Goal: Transaction & Acquisition: Download file/media

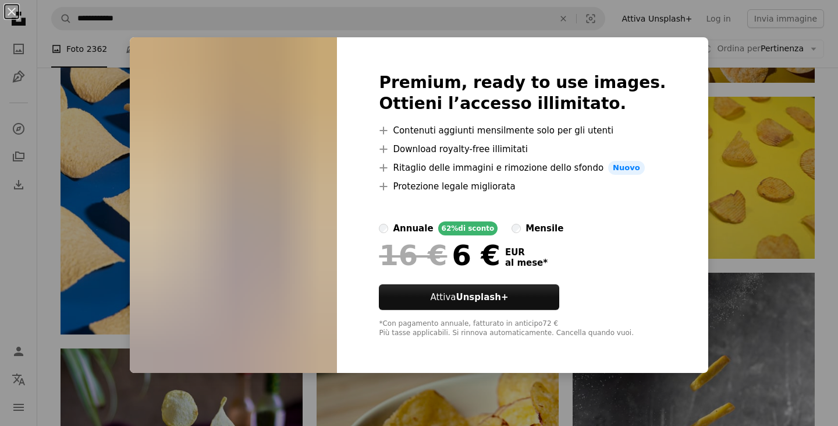
scroll to position [697, 0]
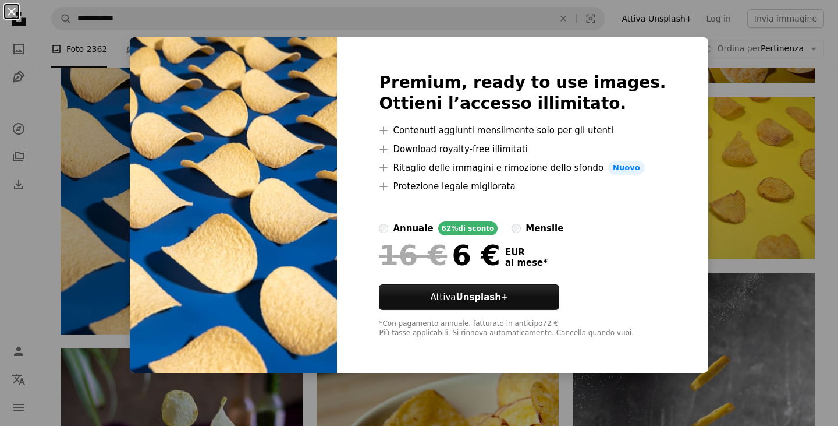
click at [9, 12] on button "An X shape" at bounding box center [12, 12] width 14 height 14
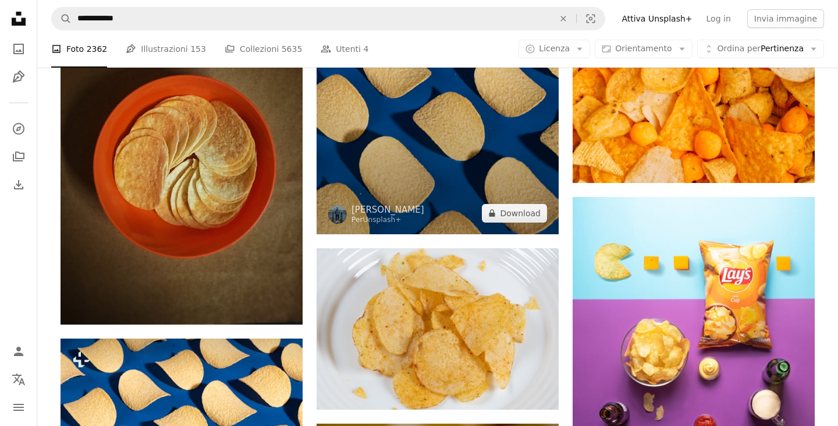
scroll to position [1549, 0]
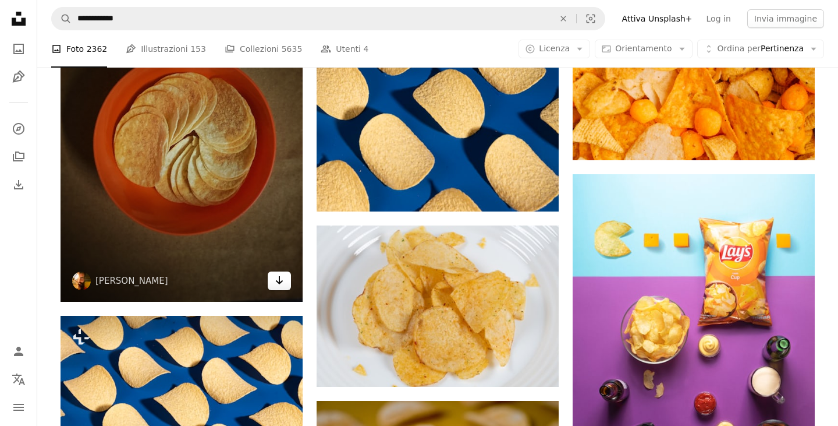
click at [284, 277] on icon "Arrow pointing down" at bounding box center [279, 280] width 9 height 14
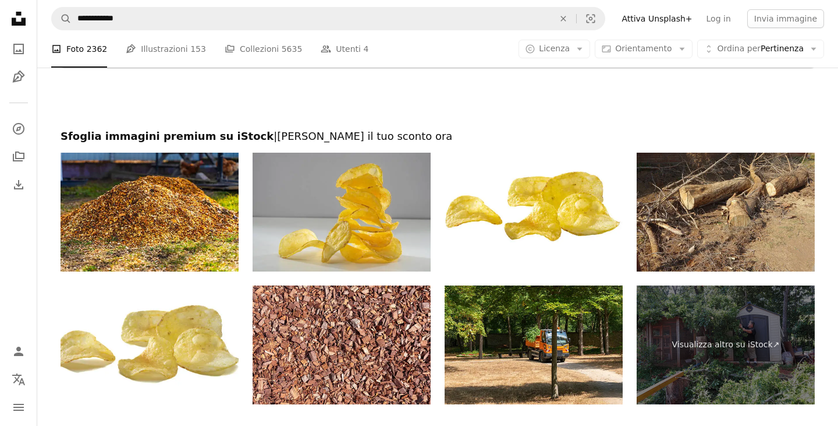
scroll to position [2299, 0]
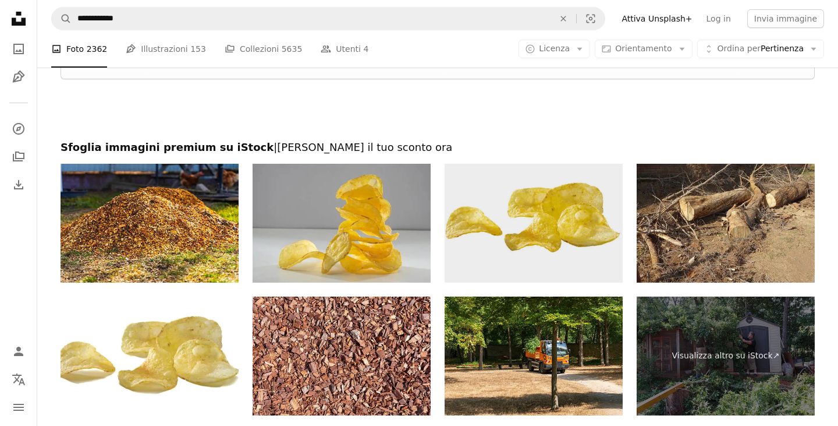
click at [536, 221] on img at bounding box center [534, 223] width 178 height 119
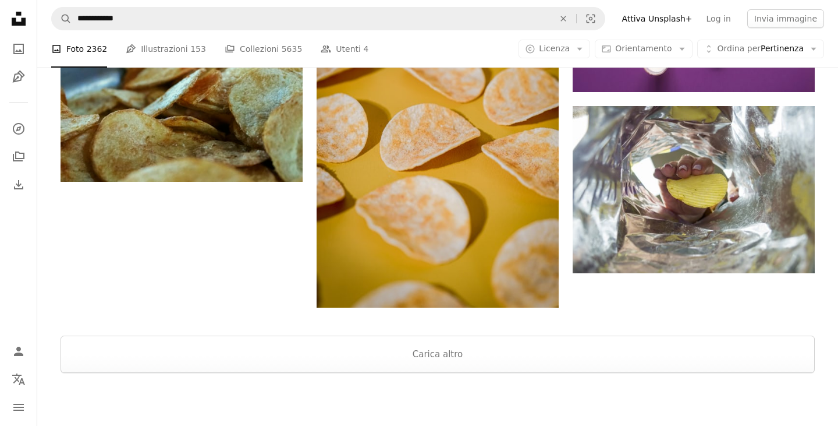
scroll to position [2013, 0]
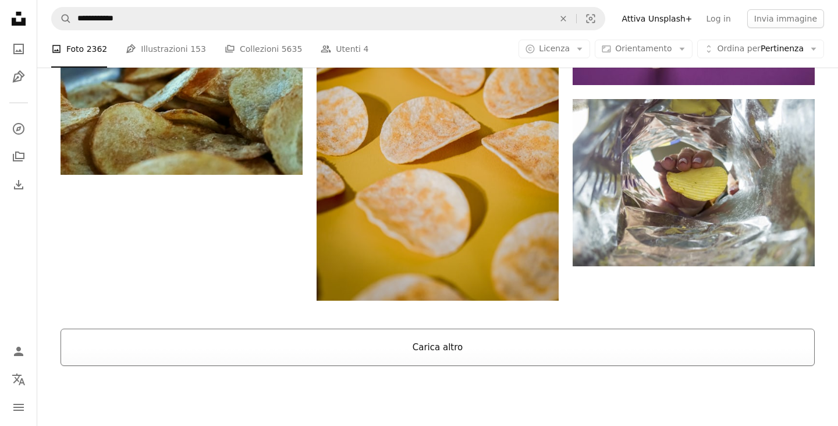
click at [440, 351] on button "Carica altro" at bounding box center [438, 346] width 754 height 37
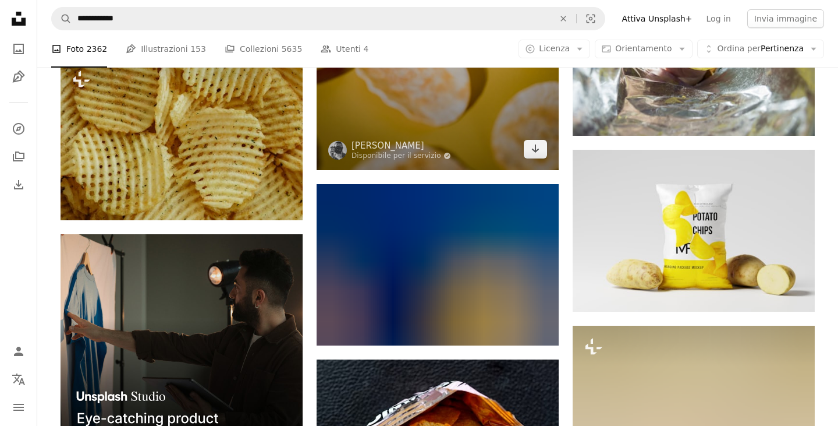
scroll to position [2148, 0]
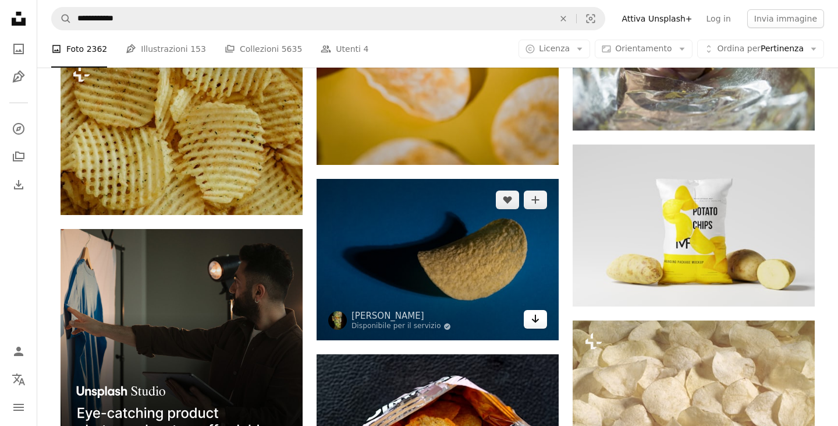
click at [534, 321] on icon "Arrow pointing down" at bounding box center [535, 318] width 9 height 14
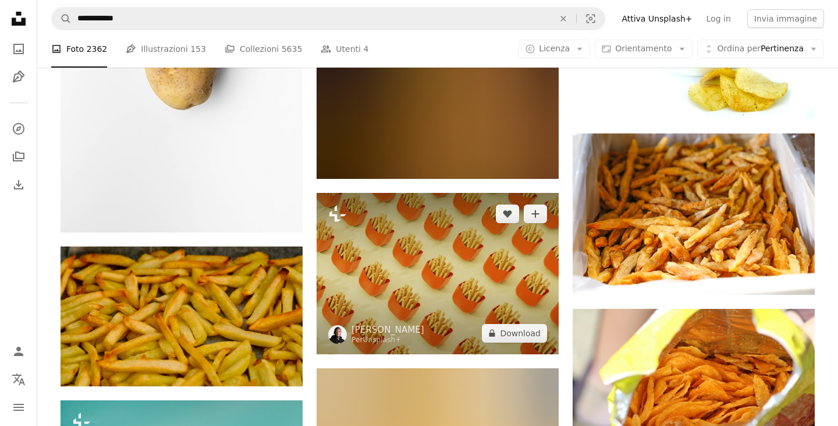
scroll to position [14020, 0]
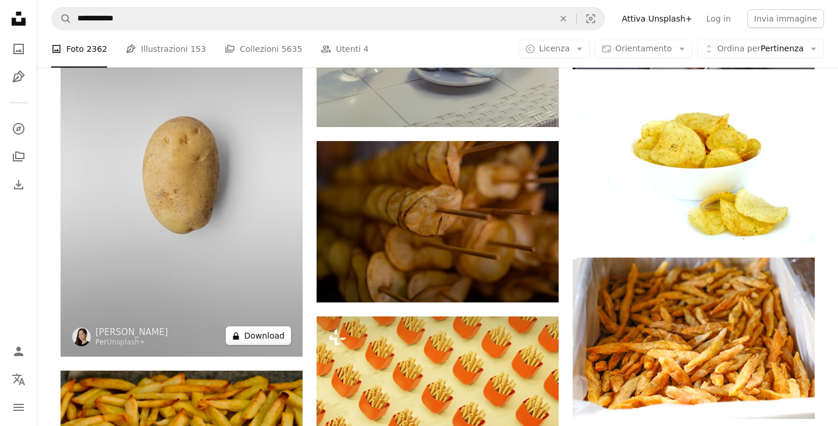
click at [277, 336] on button "A lock Download" at bounding box center [258, 335] width 65 height 19
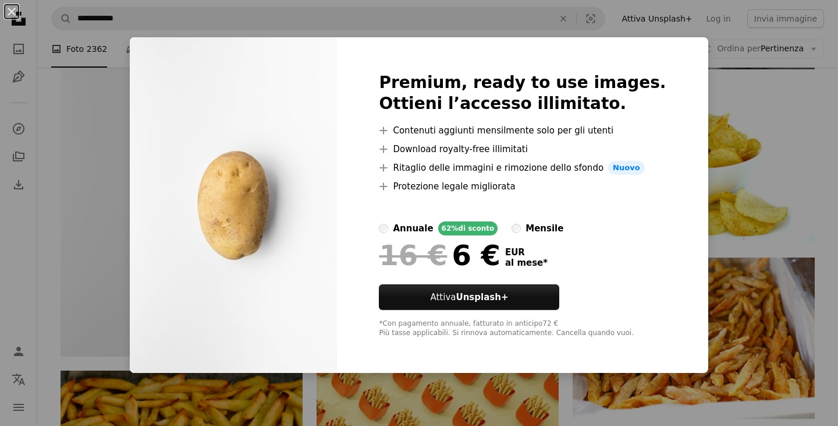
click at [788, 218] on div "An X shape Premium, ready to use images. Ottieni l’accesso illimitato. A plus s…" at bounding box center [419, 213] width 838 height 426
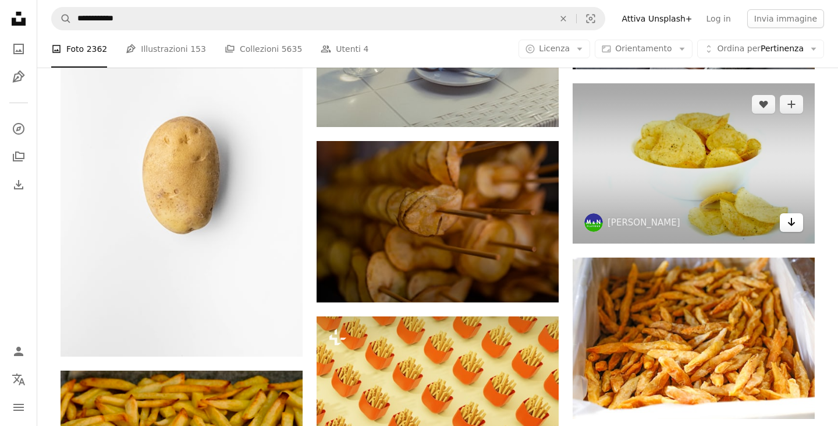
click at [791, 218] on icon "Download" at bounding box center [792, 222] width 8 height 8
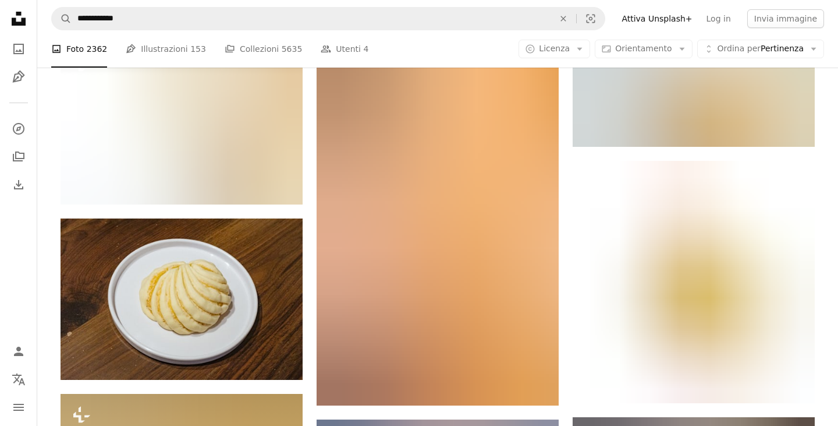
scroll to position [15396, 0]
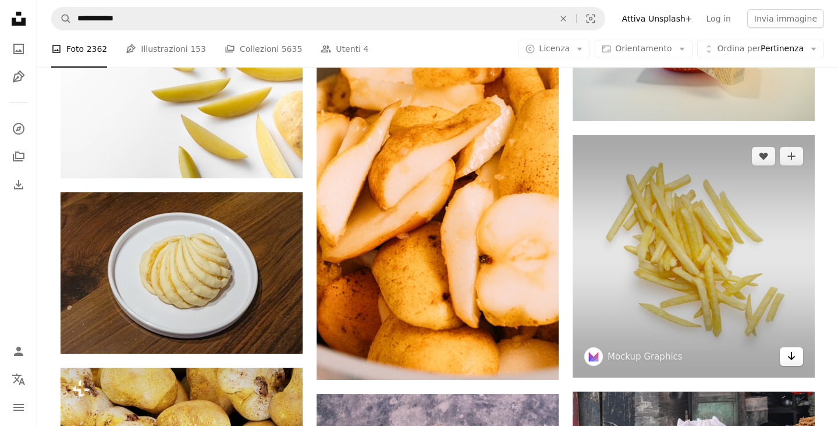
click at [791, 350] on icon "Arrow pointing down" at bounding box center [791, 356] width 9 height 14
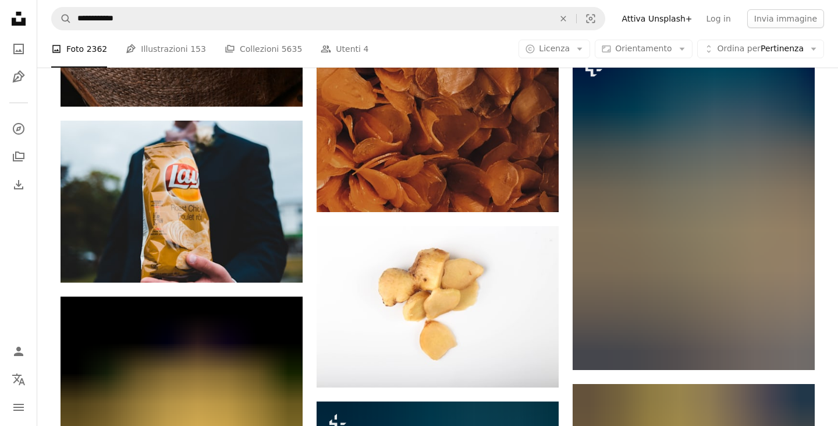
scroll to position [17052, 0]
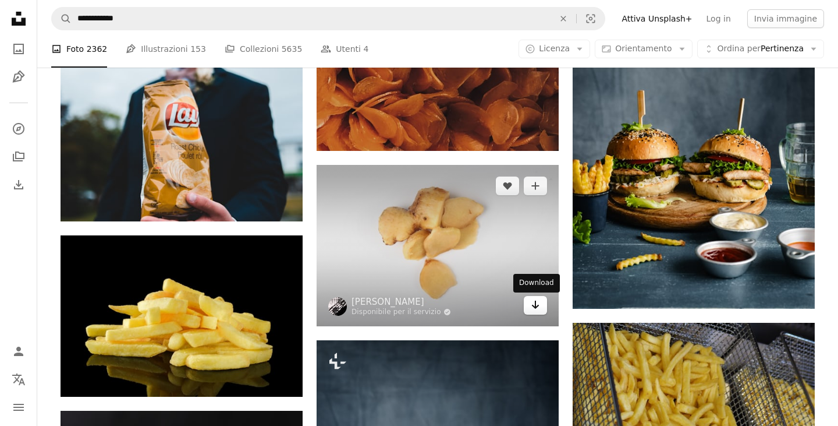
click at [537, 307] on icon "Download" at bounding box center [536, 304] width 8 height 8
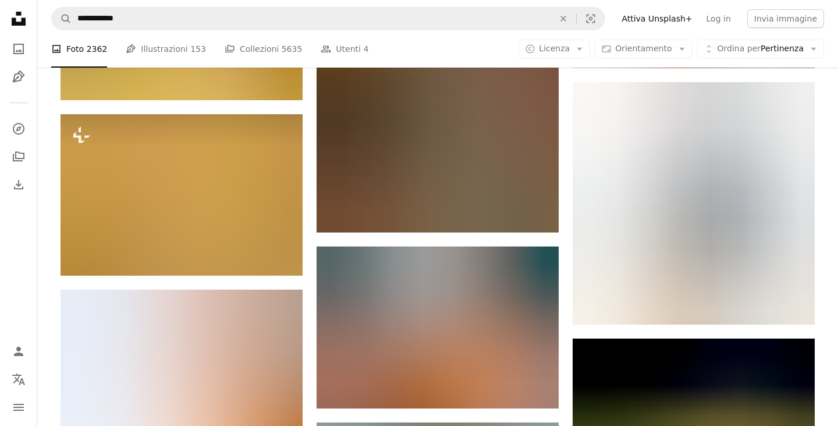
scroll to position [23561, 0]
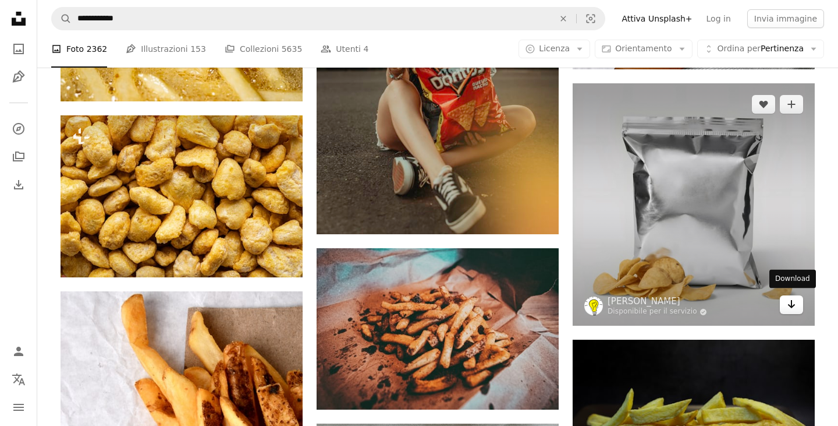
click at [796, 307] on icon "Arrow pointing down" at bounding box center [791, 304] width 9 height 14
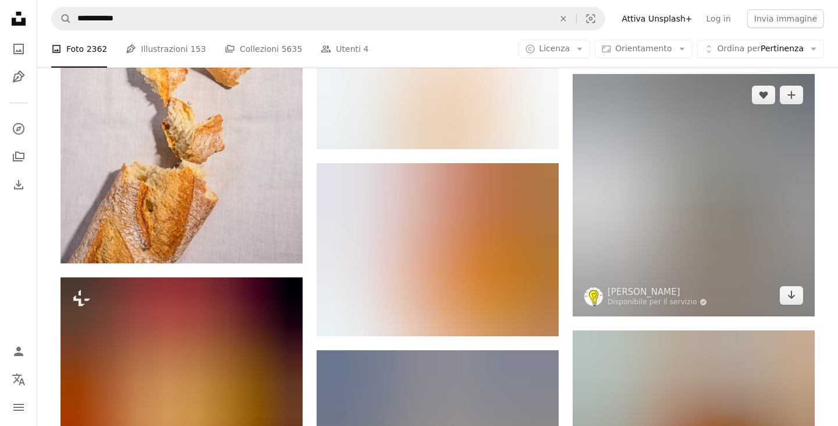
scroll to position [29626, 0]
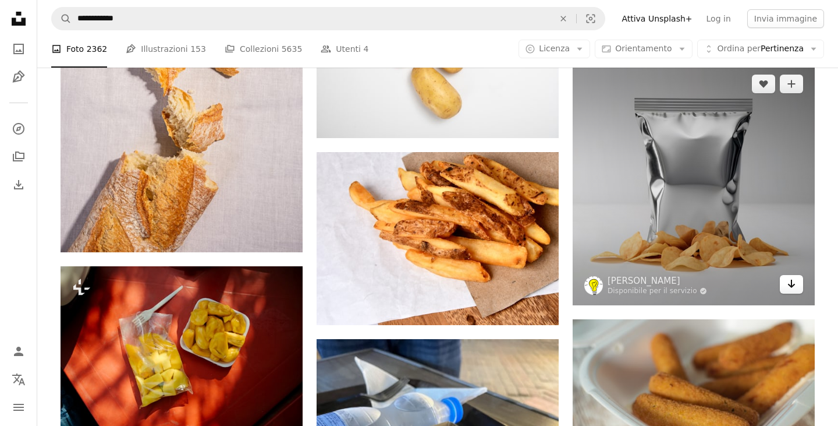
click at [791, 279] on icon "Download" at bounding box center [792, 283] width 8 height 8
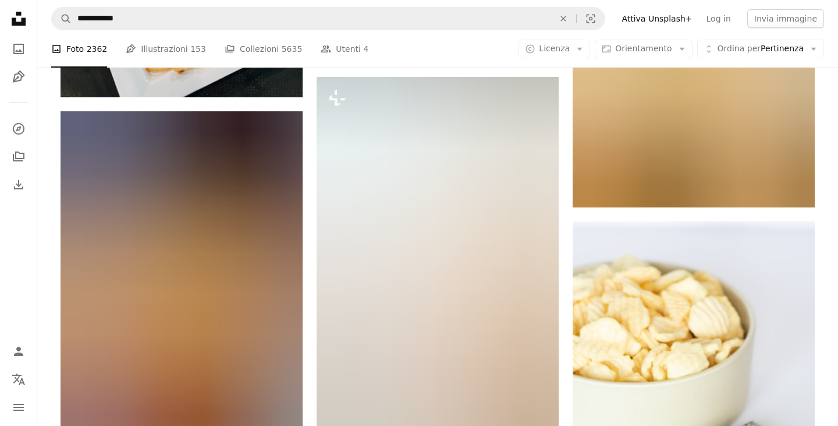
scroll to position [35316, 0]
